Goal: Check status: Check status

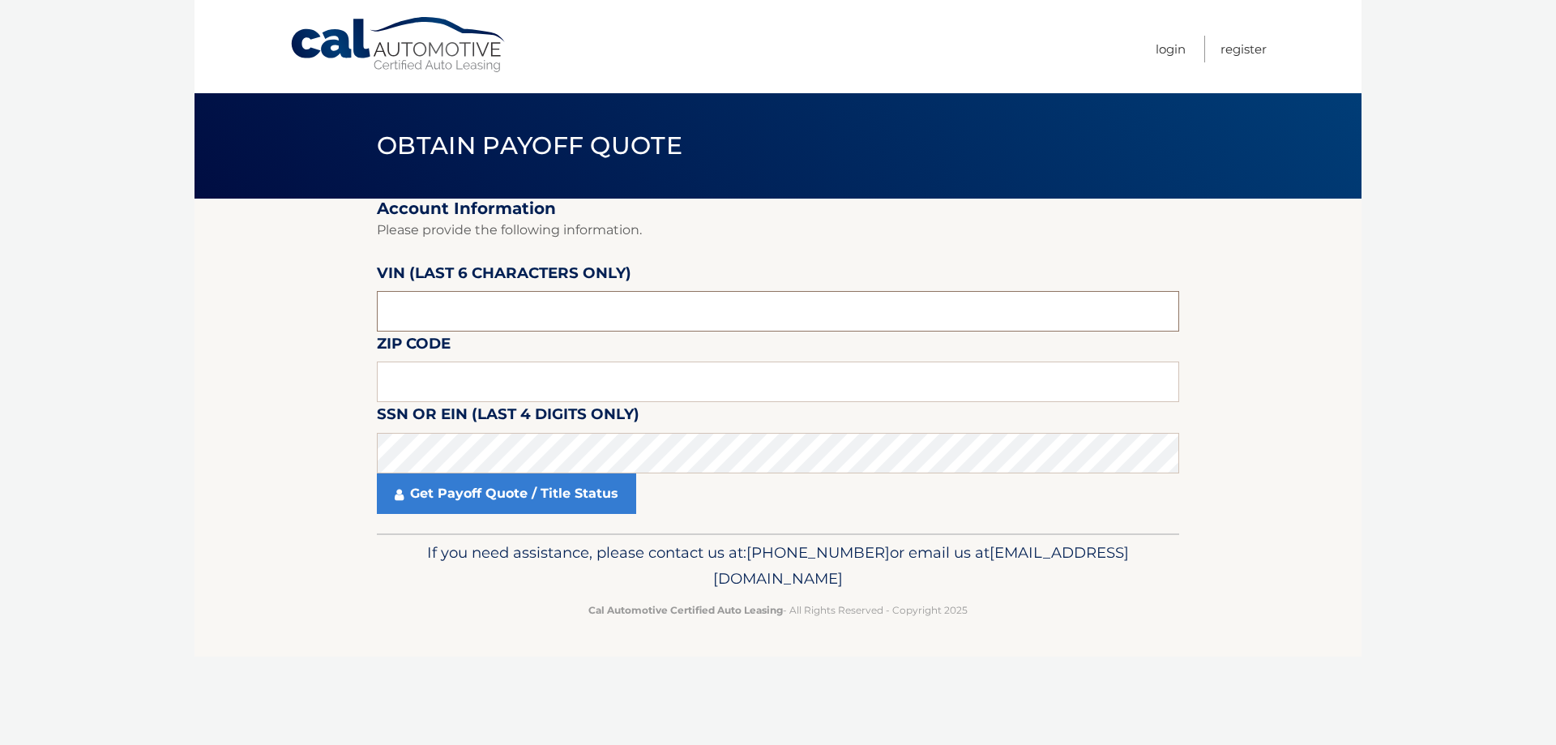
click at [433, 307] on input "text" at bounding box center [778, 311] width 803 height 41
type input "80086*"
type input "07008"
click at [94, 501] on body "Cal Automotive Menu Login Register Obtain Payoff Quote" at bounding box center [778, 372] width 1556 height 745
click at [430, 325] on input "text" at bounding box center [778, 311] width 803 height 41
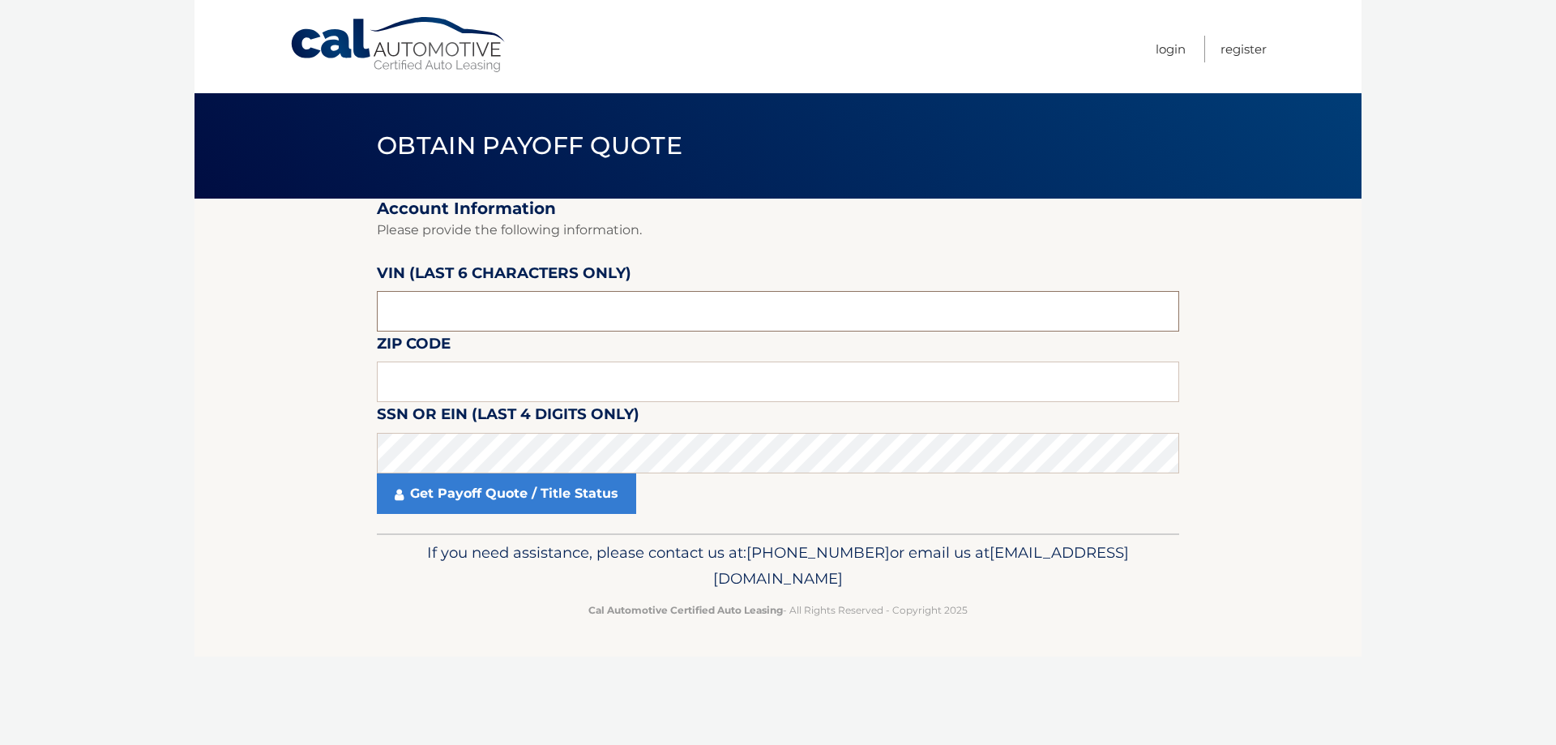
click at [470, 317] on input "text" at bounding box center [778, 311] width 803 height 41
type input "580086"
click at [435, 397] on input "text" at bounding box center [778, 382] width 803 height 41
type input "07008"
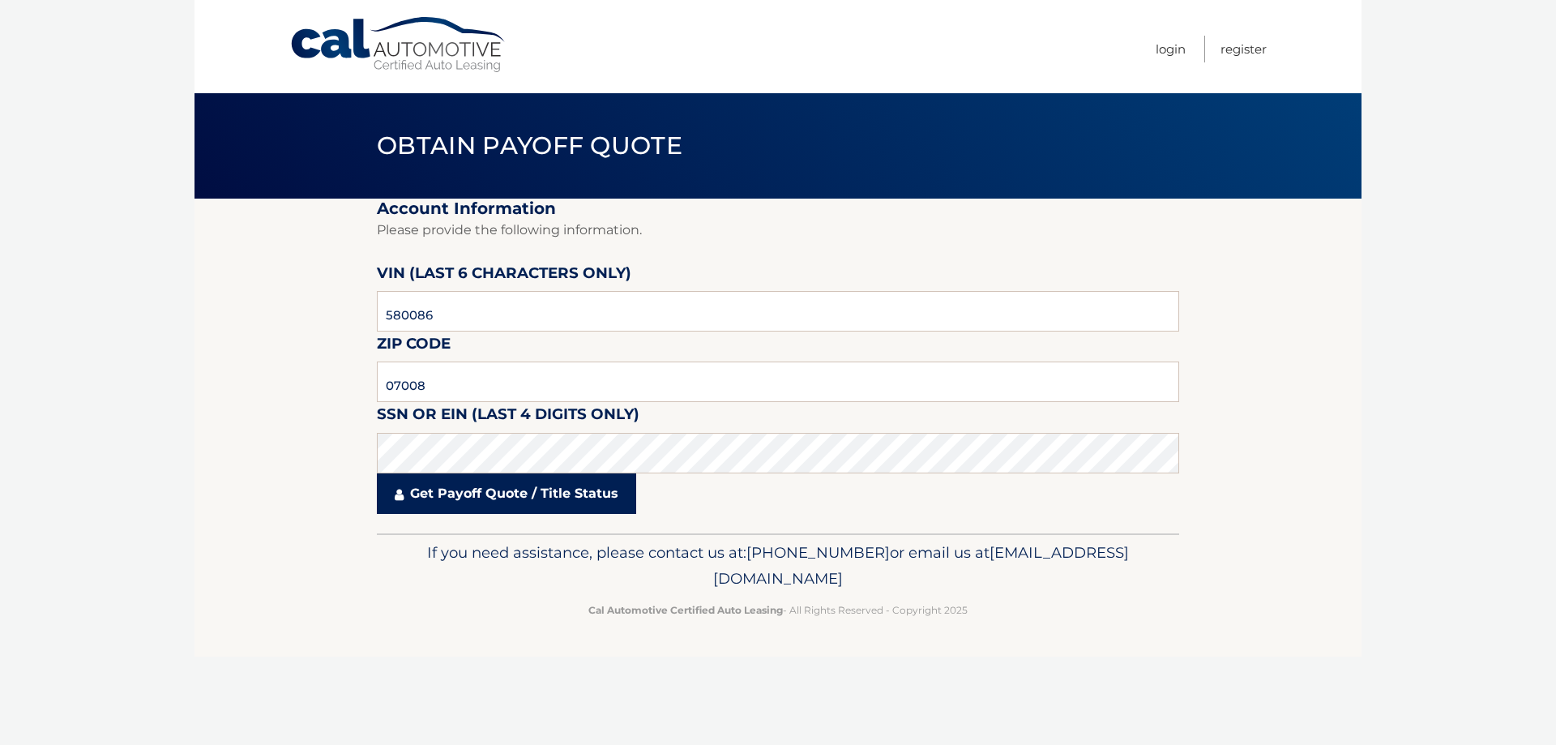
click at [523, 494] on link "Get Payoff Quote / Title Status" at bounding box center [506, 493] width 259 height 41
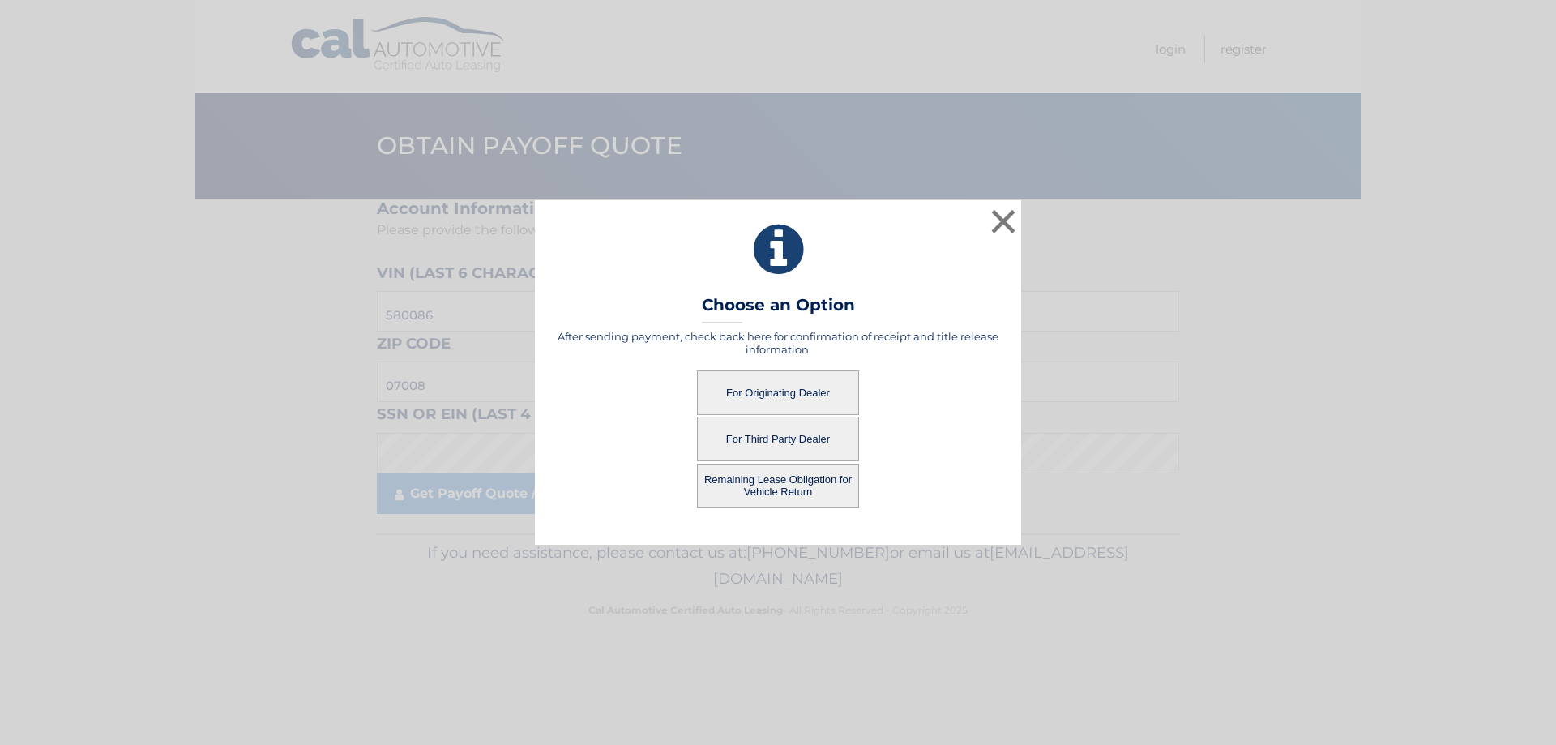
click at [786, 396] on button "For Originating Dealer" at bounding box center [778, 392] width 162 height 45
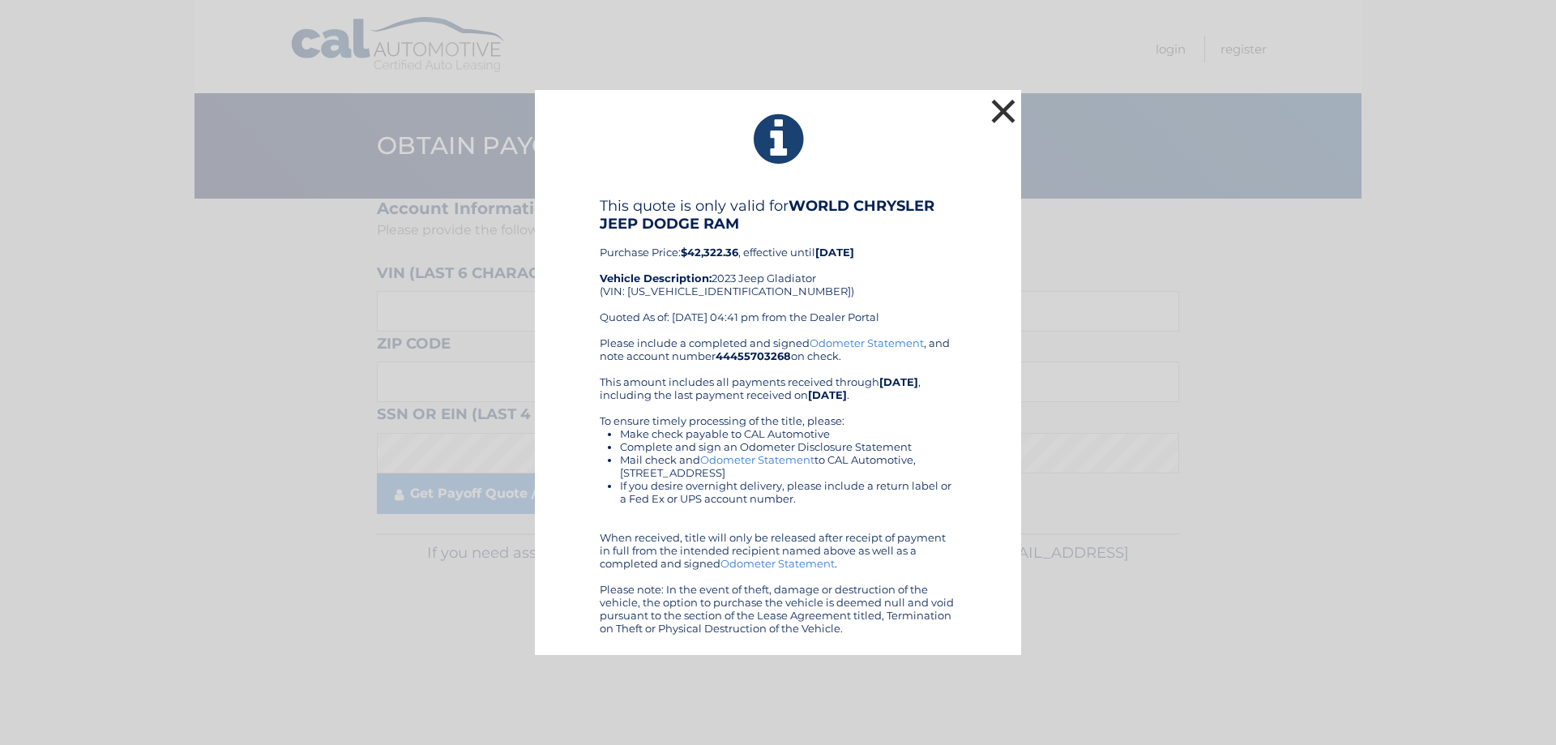
click at [1008, 106] on button "×" at bounding box center [1003, 111] width 32 height 32
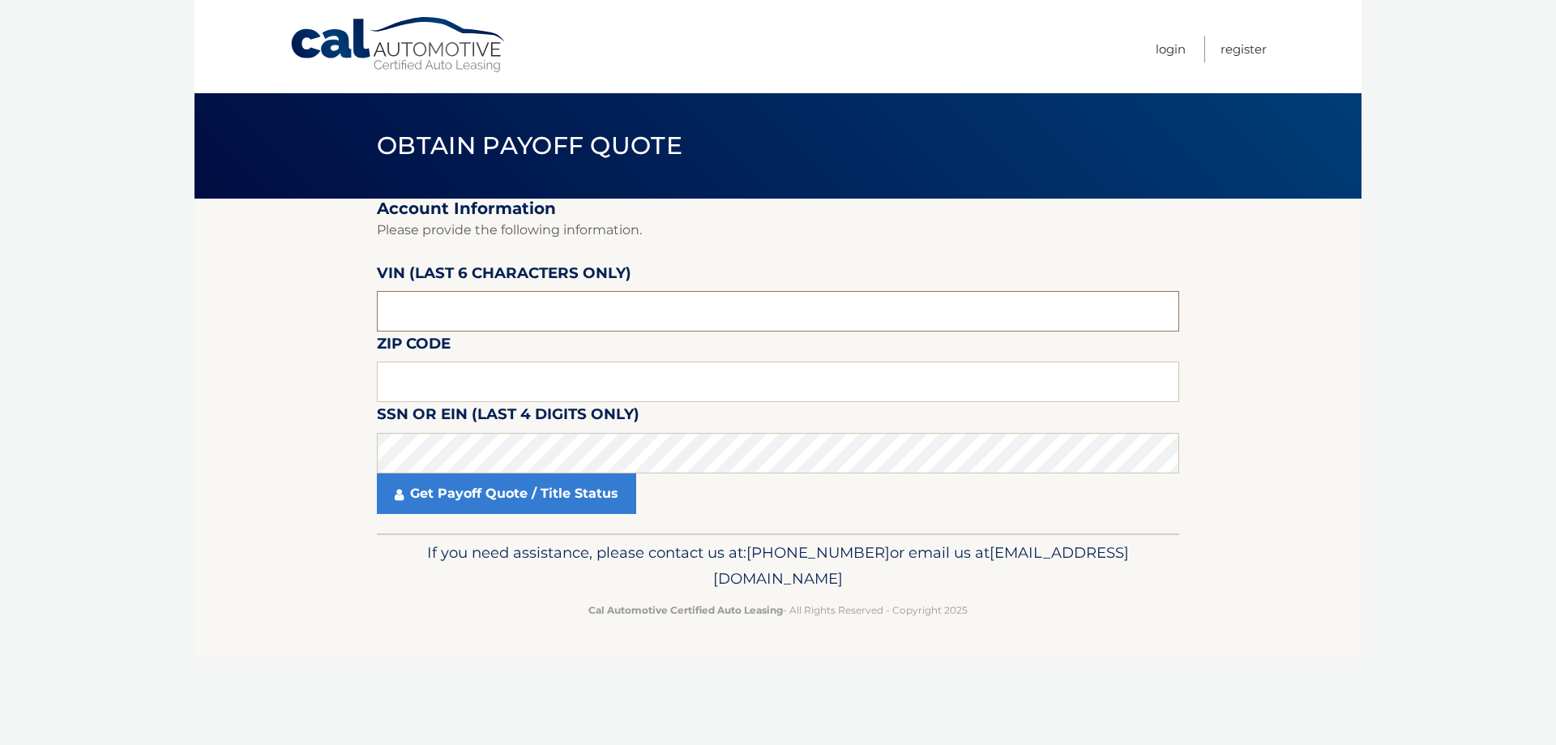
click at [522, 309] on input "text" at bounding box center [778, 311] width 803 height 41
type input "580086"
click at [556, 390] on input "text" at bounding box center [778, 382] width 803 height 41
type input "07008"
click button "For Originating Dealer" at bounding box center [0, 0] width 0 height 0
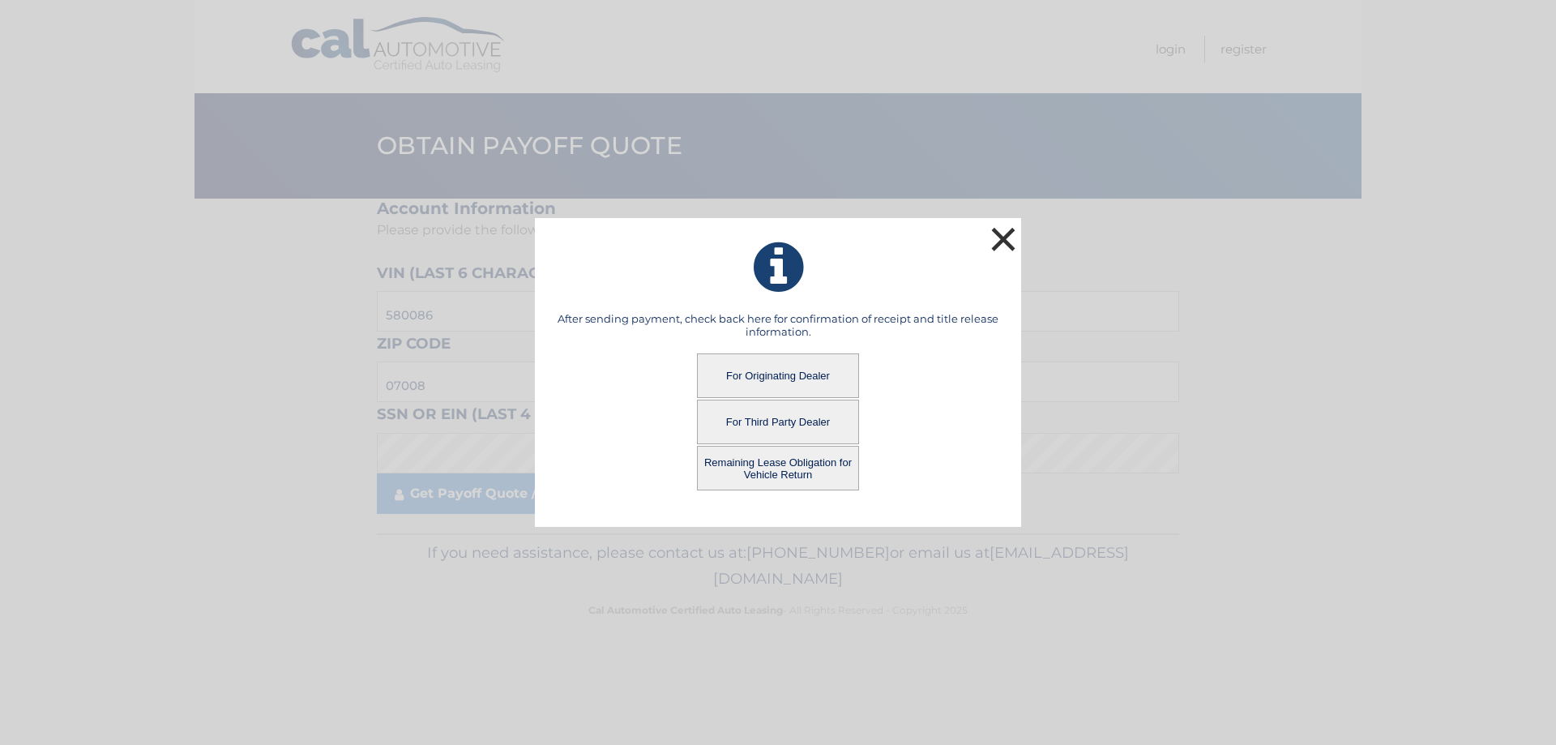
click at [995, 248] on button "×" at bounding box center [1003, 239] width 32 height 32
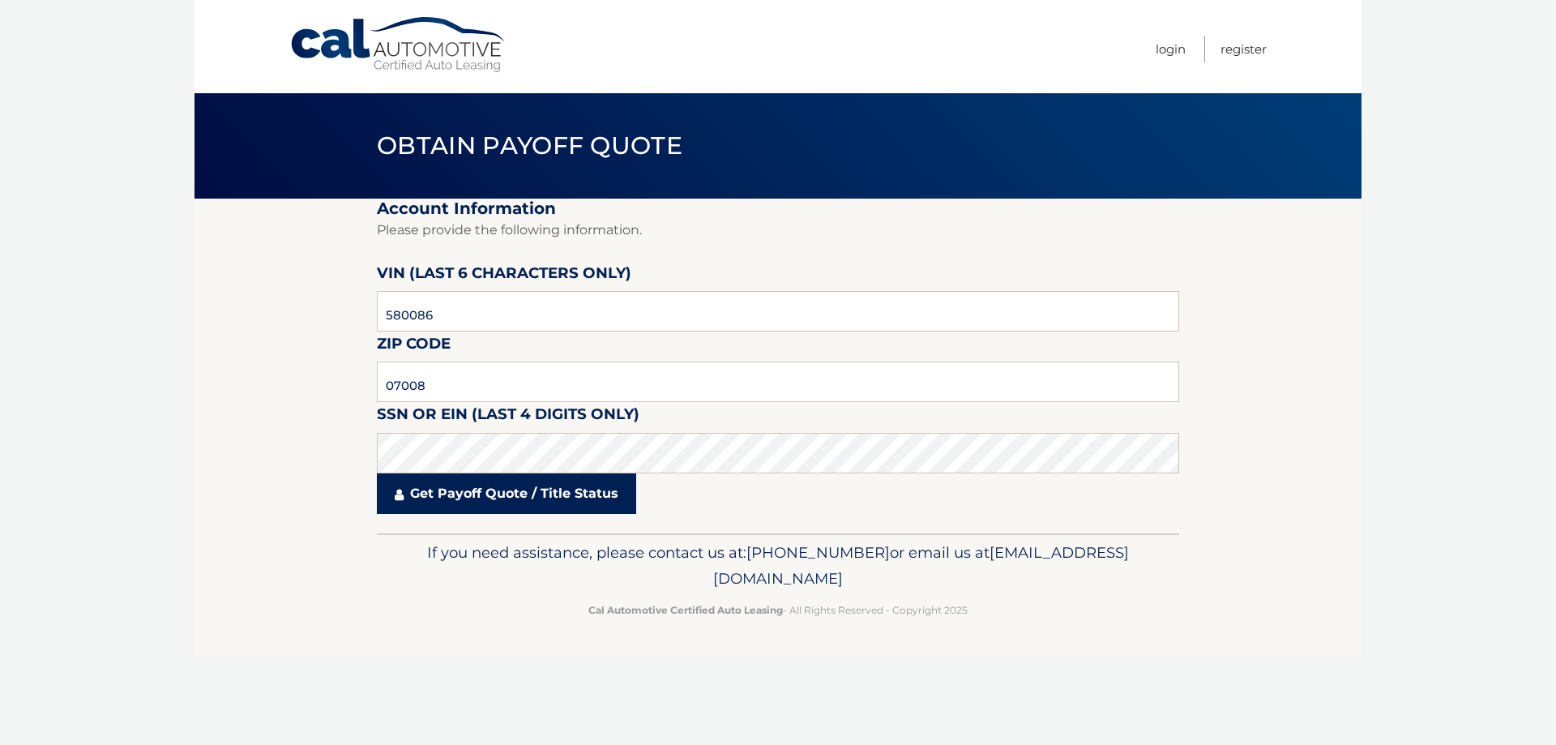
click at [529, 494] on link "Get Payoff Quote / Title Status" at bounding box center [506, 493] width 259 height 41
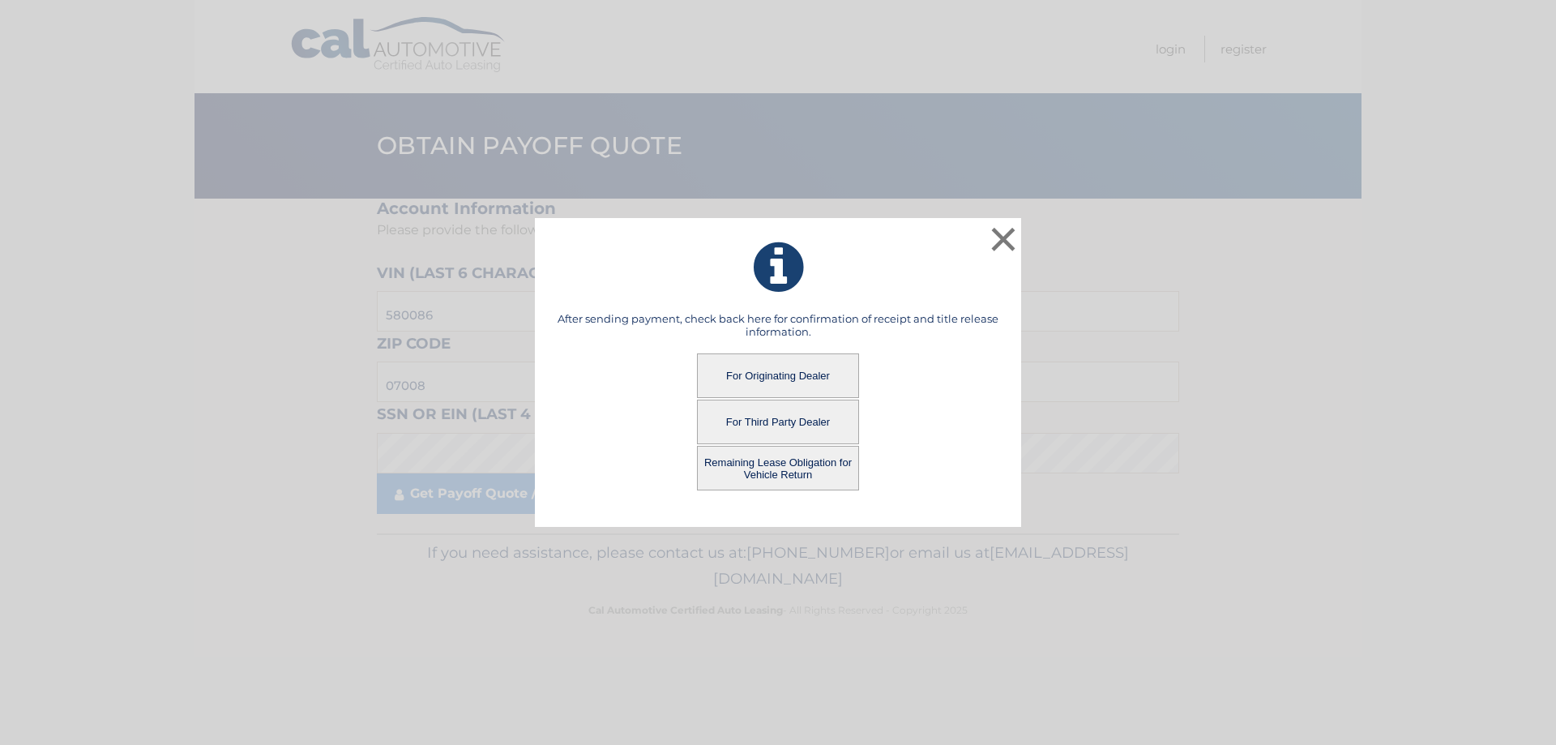
click at [811, 422] on button "For Third Party Dealer" at bounding box center [778, 422] width 162 height 45
click at [800, 417] on button "For Third Party Dealer" at bounding box center [778, 422] width 162 height 45
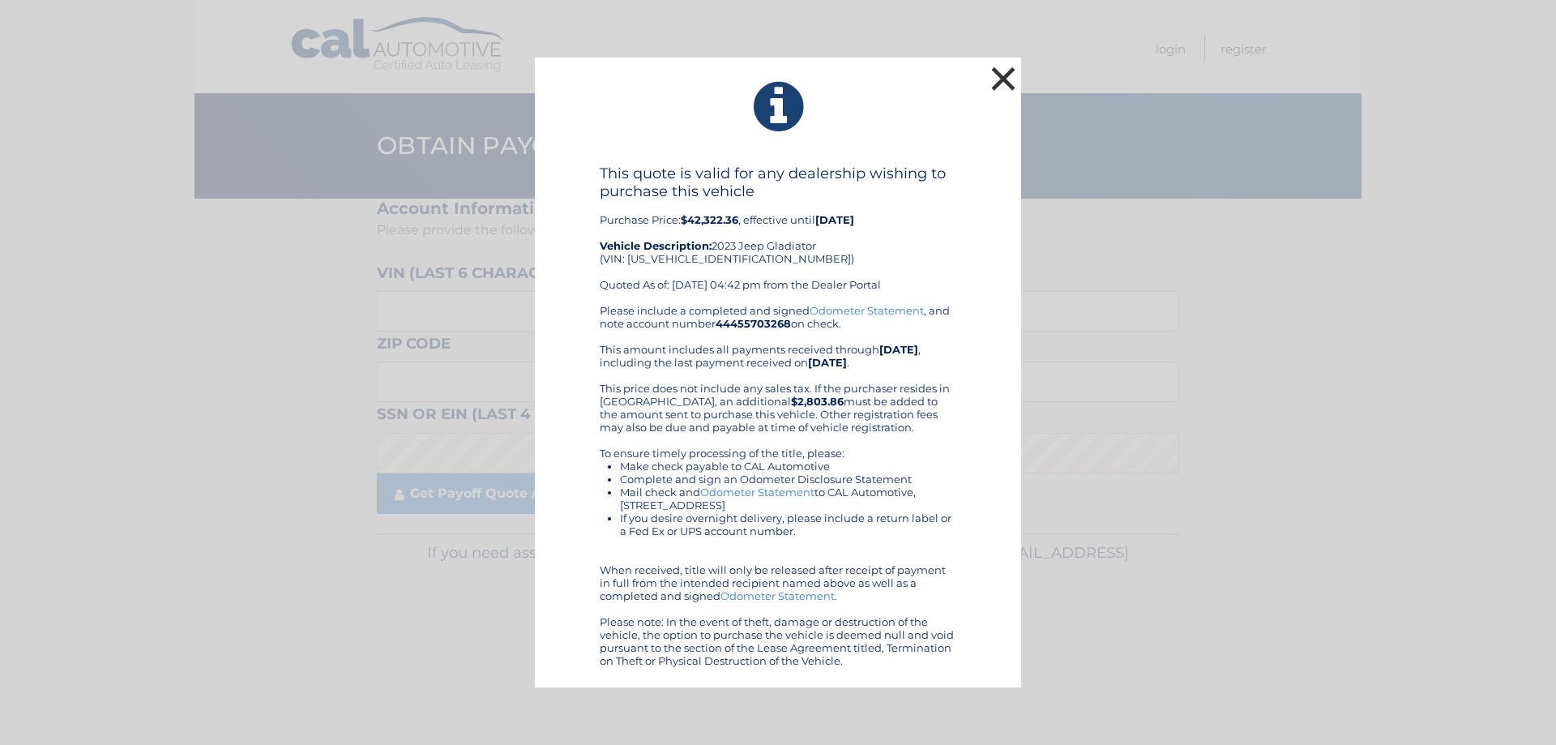
click at [996, 83] on button "×" at bounding box center [1003, 78] width 32 height 32
